Goal: Task Accomplishment & Management: Use online tool/utility

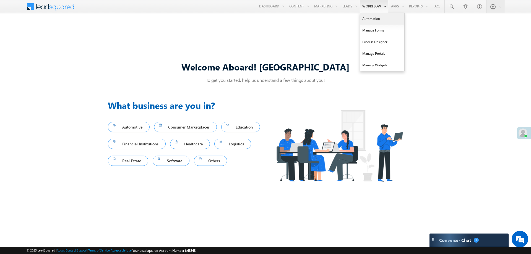
click at [371, 20] on link "Automation" at bounding box center [382, 19] width 44 height 12
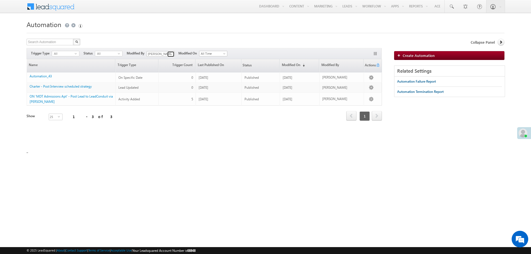
click at [173, 54] on span at bounding box center [171, 54] width 4 height 4
click at [168, 62] on link "Any" at bounding box center [173, 60] width 55 height 6
type input "Any"
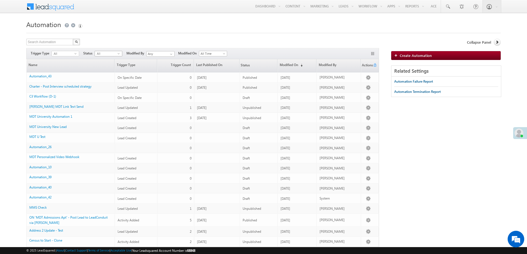
click at [117, 54] on span "All" at bounding box center [106, 53] width 23 height 5
click at [113, 69] on li "Published" at bounding box center [108, 70] width 27 height 6
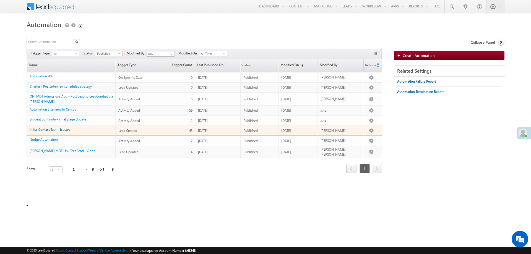
click at [53, 128] on link "Initial Contact Task - 1st step" at bounding box center [50, 129] width 41 height 4
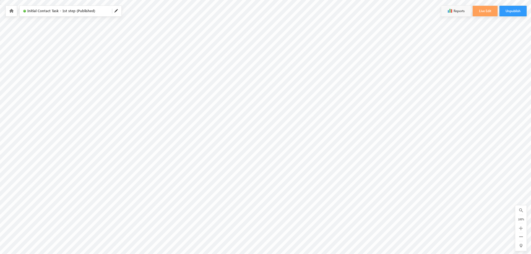
click at [12, 12] on icon at bounding box center [11, 11] width 4 height 4
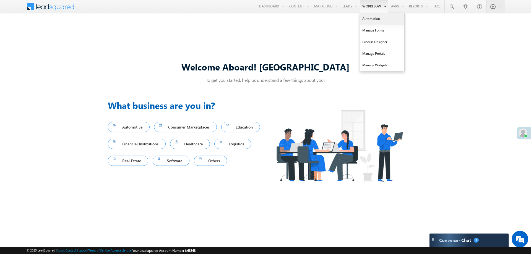
click at [367, 20] on link "Automation" at bounding box center [382, 19] width 44 height 12
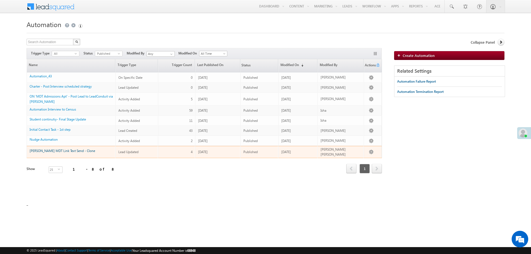
click at [51, 149] on link "Loren MDT Link Text Send - Clone" at bounding box center [63, 151] width 66 height 4
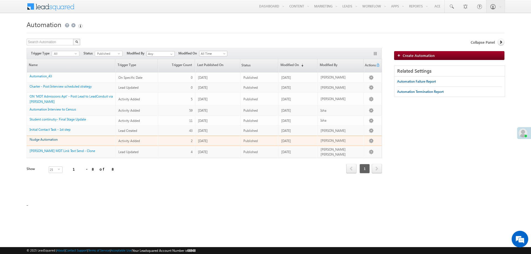
click at [47, 138] on link "Nudge Automation" at bounding box center [44, 139] width 28 height 4
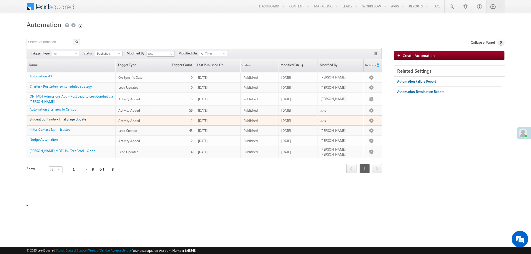
click at [58, 120] on link "Student continutiy- Final Stage Update" at bounding box center [58, 119] width 56 height 4
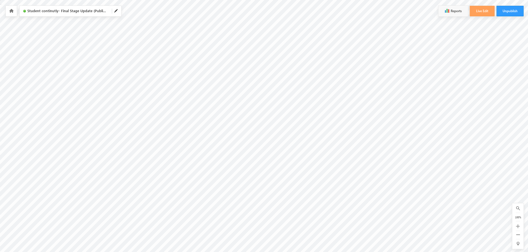
click at [11, 12] on icon at bounding box center [11, 11] width 4 height 4
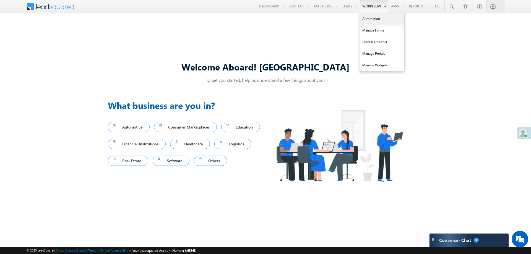
click at [365, 20] on link "Automation" at bounding box center [382, 19] width 44 height 12
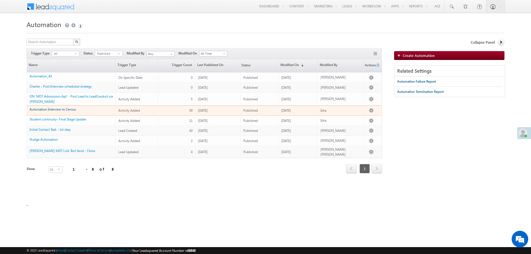
click at [55, 109] on link "Automation Interview to Census" at bounding box center [53, 109] width 46 height 4
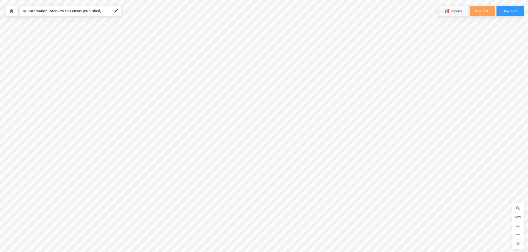
scroll to position [2, 0]
click at [517, 234] on icon at bounding box center [519, 234] width 4 height 4
